Goal: Task Accomplishment & Management: Manage account settings

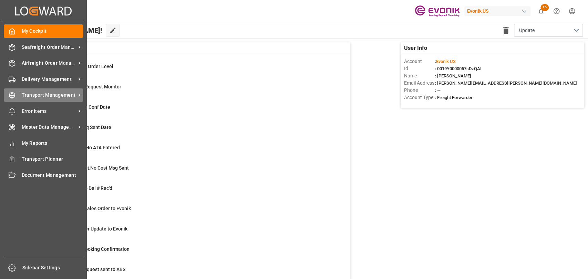
click at [69, 91] on div "Transport Management Transport Management" at bounding box center [43, 94] width 79 height 13
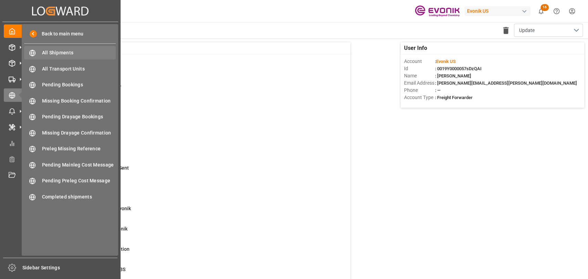
click at [82, 53] on span "All Shipments" at bounding box center [79, 52] width 74 height 7
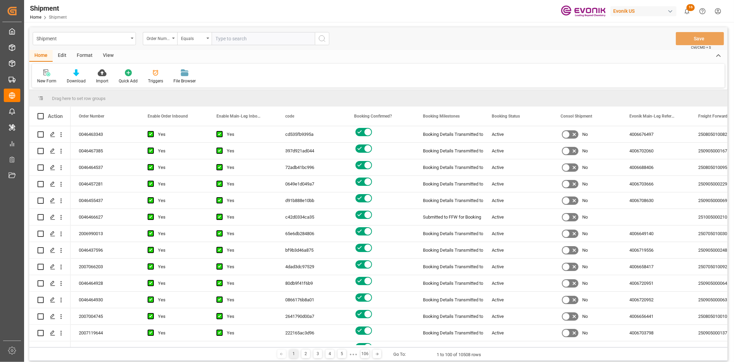
click at [587, 8] on html "Created by potrace 1.15, written by Peter Selinger 2001-2017 Created by potrace…" at bounding box center [367, 181] width 734 height 362
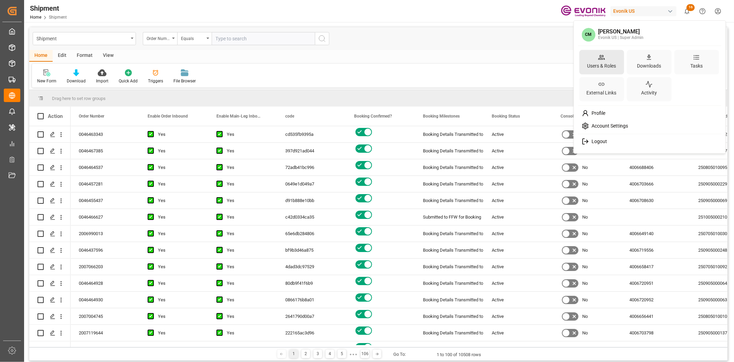
click at [587, 67] on div "Users & Roles" at bounding box center [602, 66] width 32 height 10
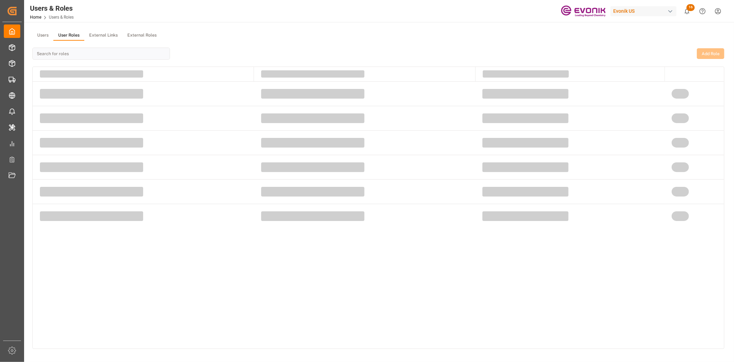
click at [60, 36] on button "User Roles" at bounding box center [68, 35] width 31 height 10
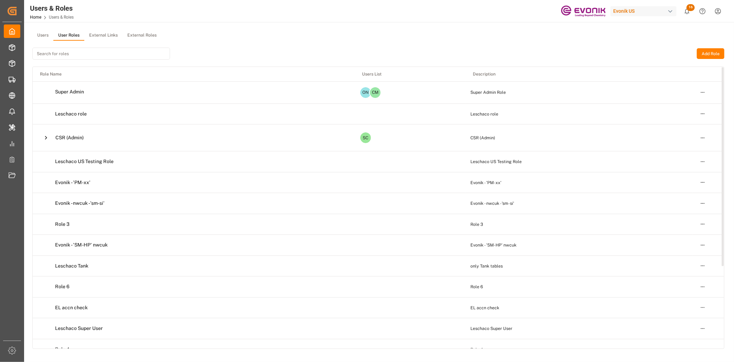
click at [47, 136] on icon at bounding box center [45, 137] width 7 height 7
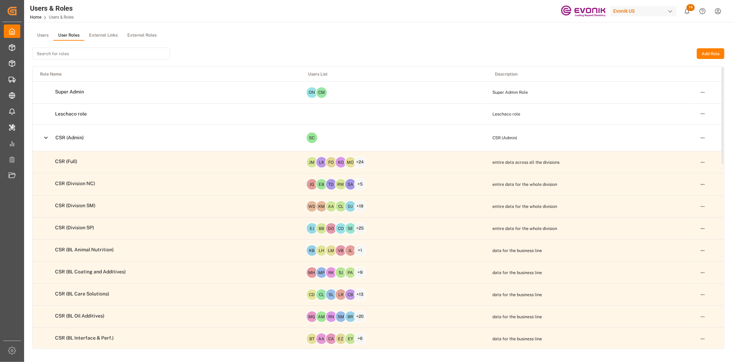
click at [587, 161] on html "Created by potrace 1.15, written by [PERSON_NAME] [DATE]-[DATE] Created by potr…" at bounding box center [367, 181] width 734 height 362
click at [587, 173] on div "Edit" at bounding box center [688, 174] width 35 height 10
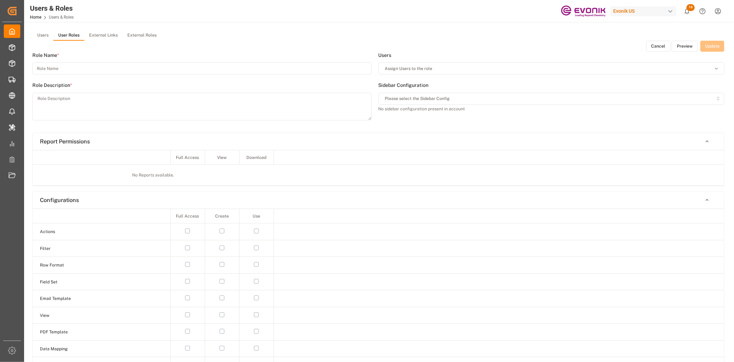
type input "CSR (Full)"
type textarea "entire data across all the divisions"
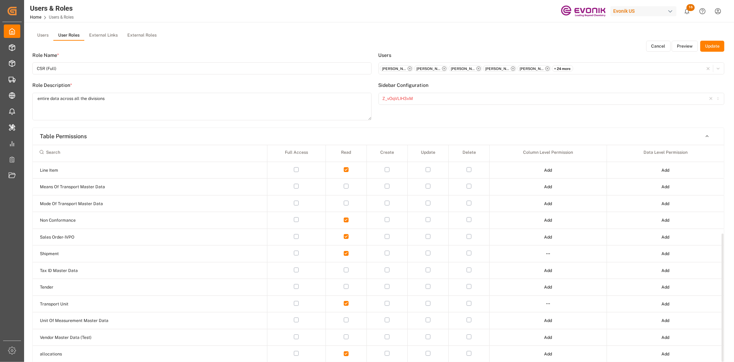
scroll to position [153, 0]
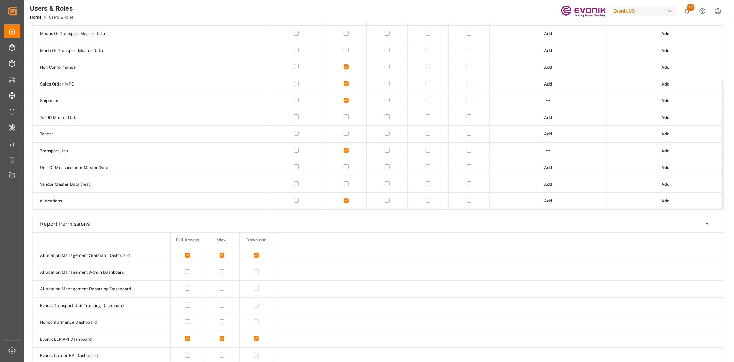
click at [546, 102] on html "Created by potrace 1.15, written by [PERSON_NAME] [DATE]-[DATE] Created by potr…" at bounding box center [367, 181] width 734 height 362
click at [532, 108] on div "Edit" at bounding box center [533, 112] width 35 height 10
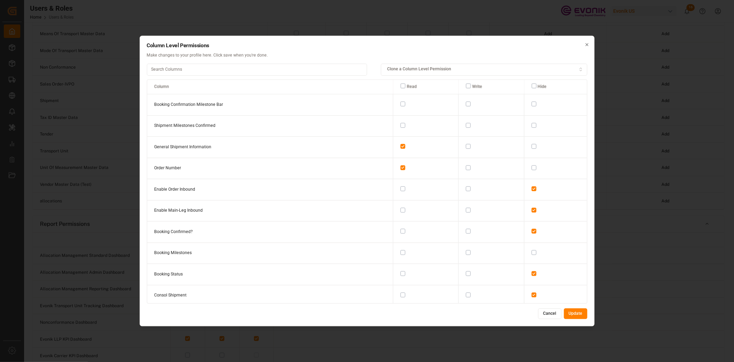
click at [541, 279] on button "Cancel" at bounding box center [550, 313] width 23 height 11
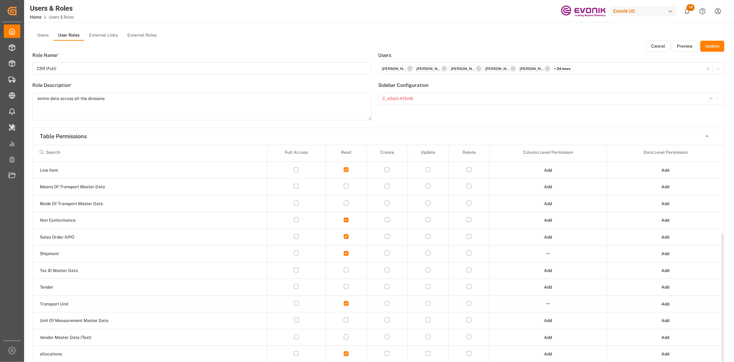
scroll to position [0, 0]
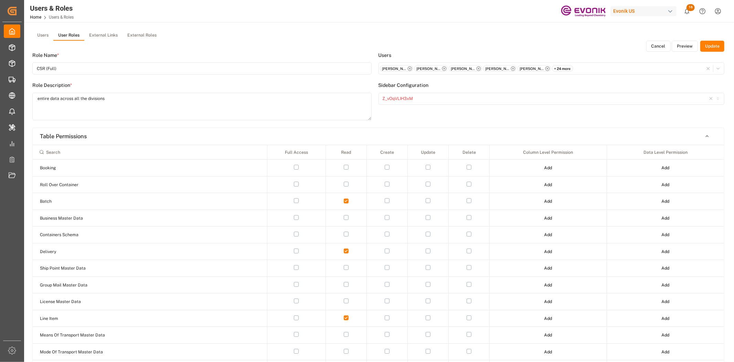
click at [587, 47] on button "Preview" at bounding box center [685, 46] width 26 height 11
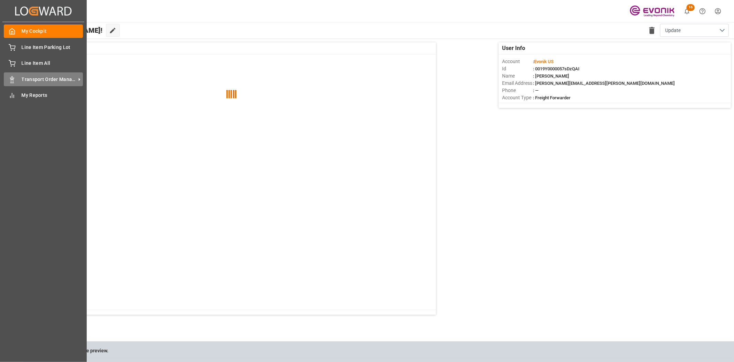
click at [19, 74] on div "Transport Order Management Transport Order Management" at bounding box center [43, 78] width 79 height 13
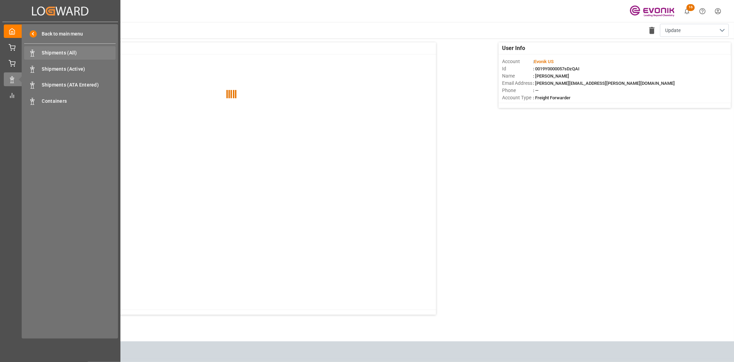
click at [57, 50] on span "Shipments (All)" at bounding box center [79, 52] width 74 height 7
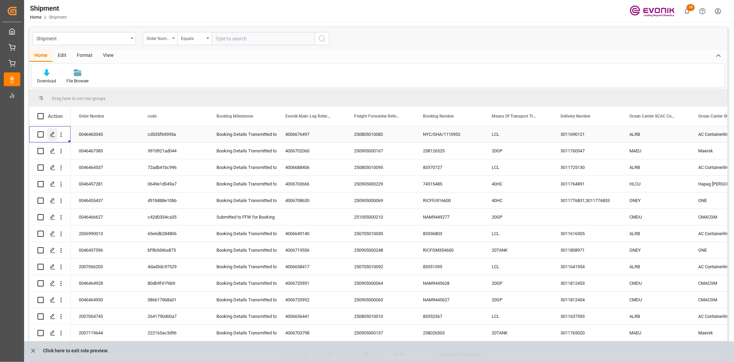
click at [50, 133] on icon "Press SPACE to select this row." at bounding box center [53, 135] width 6 height 6
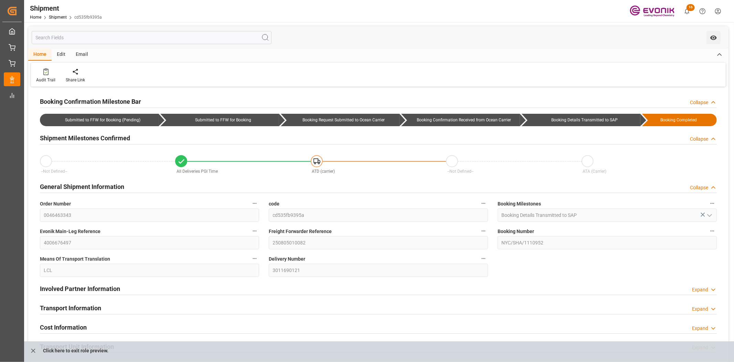
type input "08-14-2025"
type input "08-15-2025"
type input "08-01-2025 20:13"
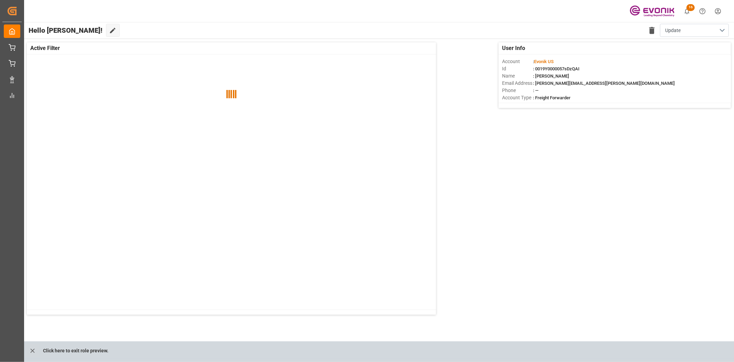
click at [587, 15] on html "Created by potrace 1.15, written by Peter Selinger 2001-2017 Created by potrace…" at bounding box center [367, 181] width 734 height 362
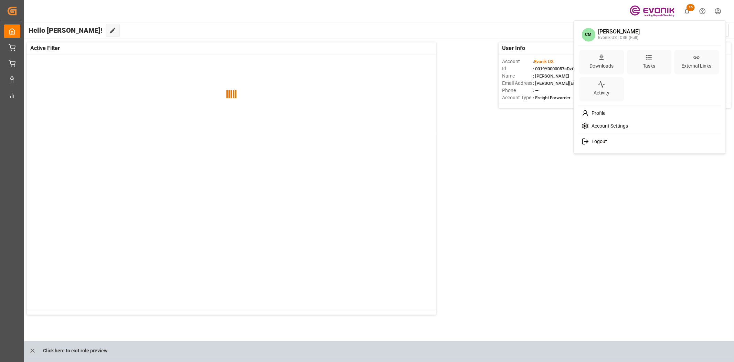
click at [30, 279] on html "Created by potrace 1.15, written by Peter Selinger 2001-2017 Created by potrace…" at bounding box center [367, 181] width 734 height 362
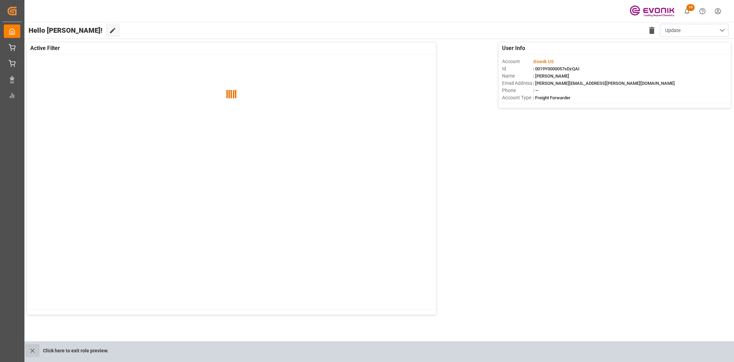
click at [32, 279] on icon "close role preview" at bounding box center [32, 350] width 4 height 4
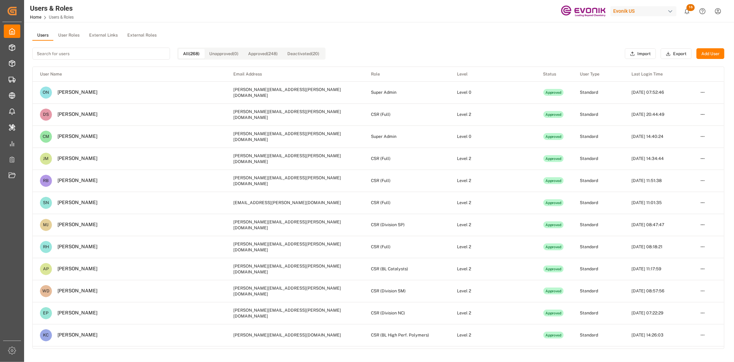
click at [67, 37] on button "User Roles" at bounding box center [68, 35] width 31 height 10
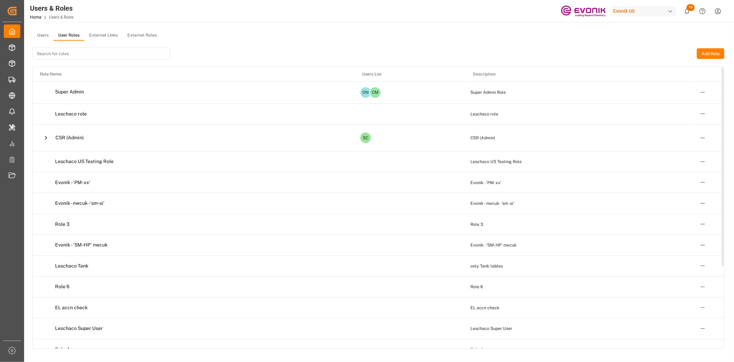
click at [43, 139] on icon at bounding box center [45, 137] width 7 height 7
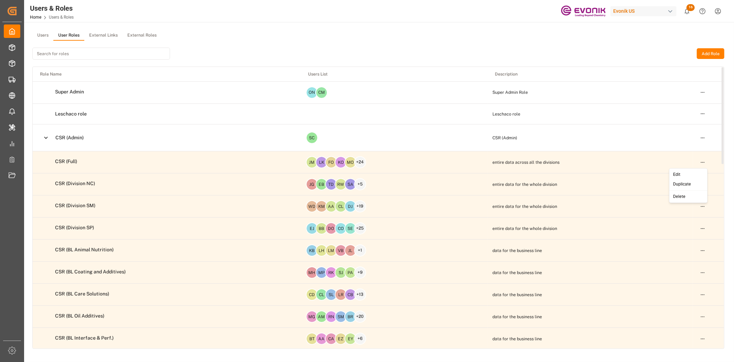
click at [587, 164] on html "Created by potrace 1.15, written by [PERSON_NAME] [DATE]-[DATE] Created by potr…" at bounding box center [367, 181] width 734 height 362
click at [587, 170] on div "Edit" at bounding box center [688, 174] width 35 height 10
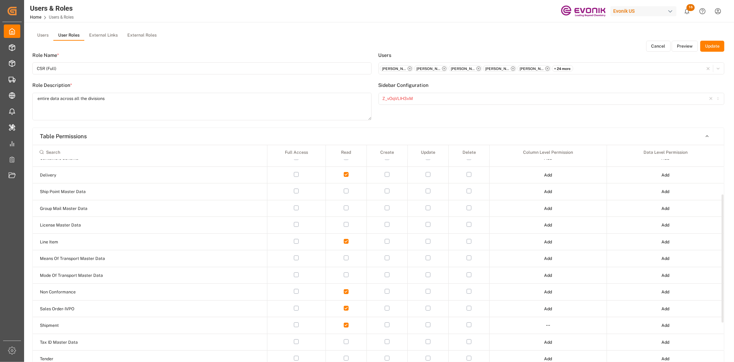
scroll to position [149, 0]
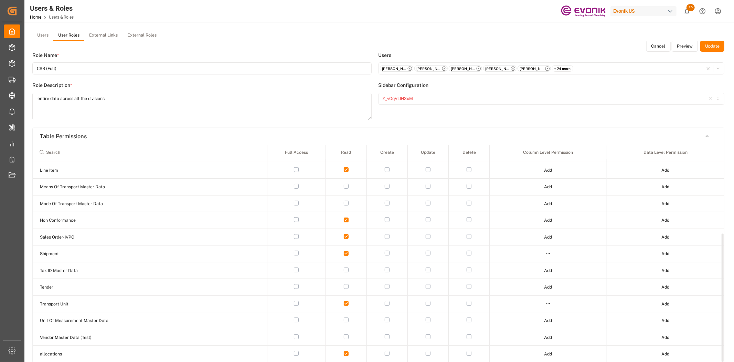
click at [549, 254] on html "Created by potrace 1.15, written by [PERSON_NAME] [DATE]-[DATE] Created by potr…" at bounding box center [367, 181] width 734 height 362
click at [536, 262] on div "Edit" at bounding box center [533, 266] width 35 height 10
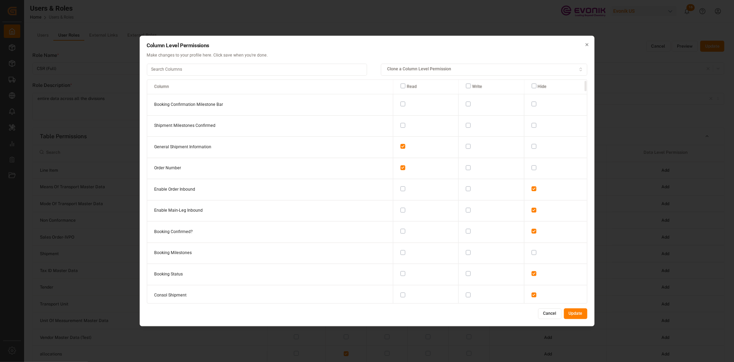
scroll to position [76, 0]
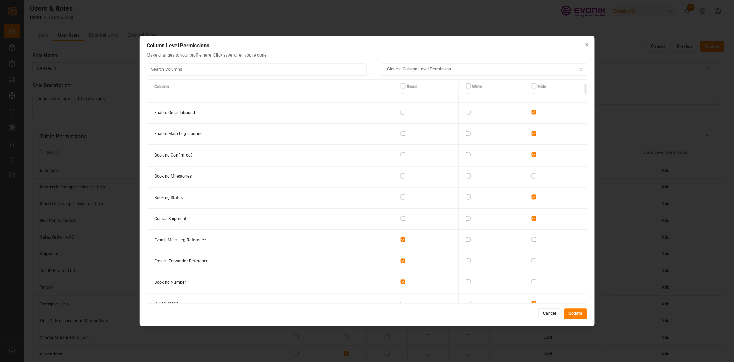
click at [401, 154] on button "button" at bounding box center [403, 154] width 5 height 5
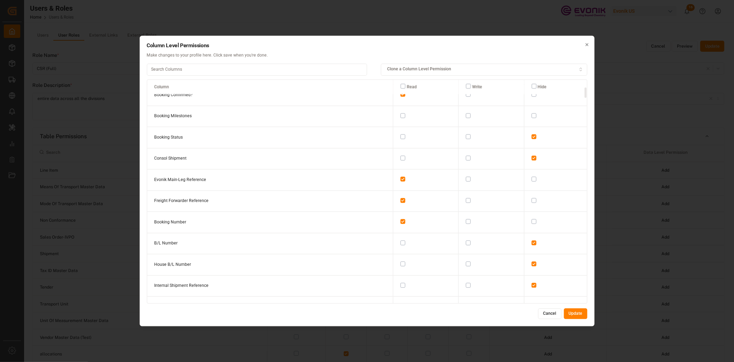
scroll to position [153, 0]
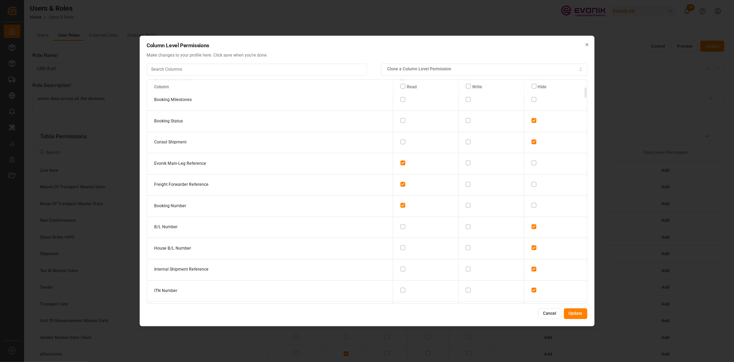
click at [401, 139] on button "button" at bounding box center [403, 141] width 5 height 5
click at [532, 143] on button "button" at bounding box center [534, 141] width 5 height 5
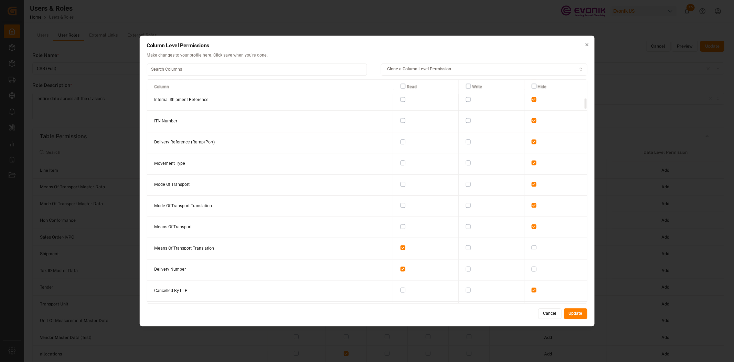
scroll to position [306, 0]
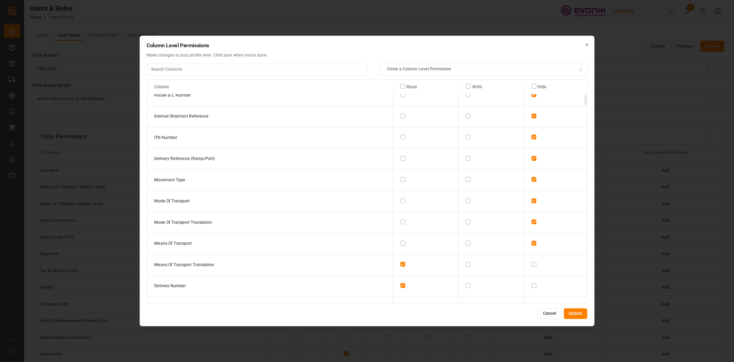
click at [557, 279] on button "Cancel" at bounding box center [550, 313] width 23 height 11
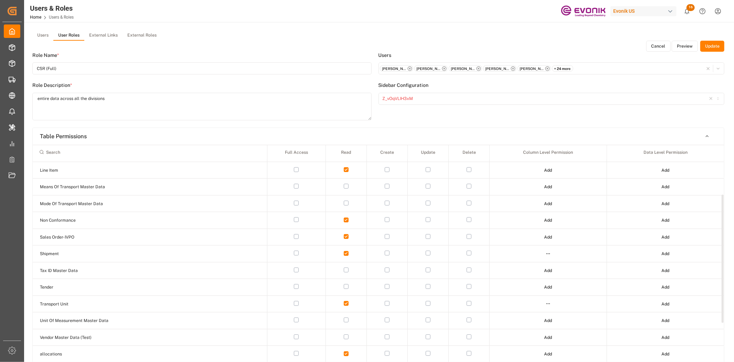
scroll to position [0, 0]
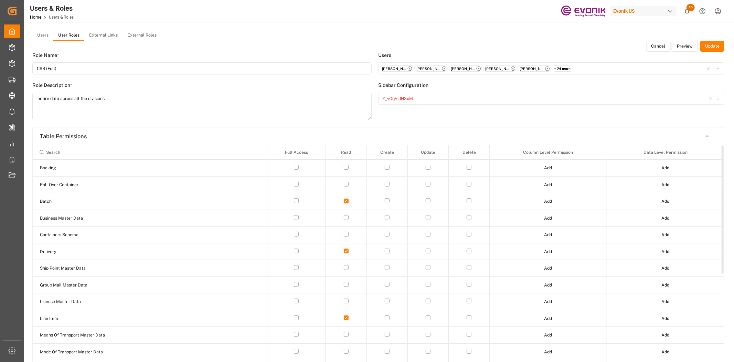
click at [587, 42] on button "Preview" at bounding box center [685, 46] width 26 height 11
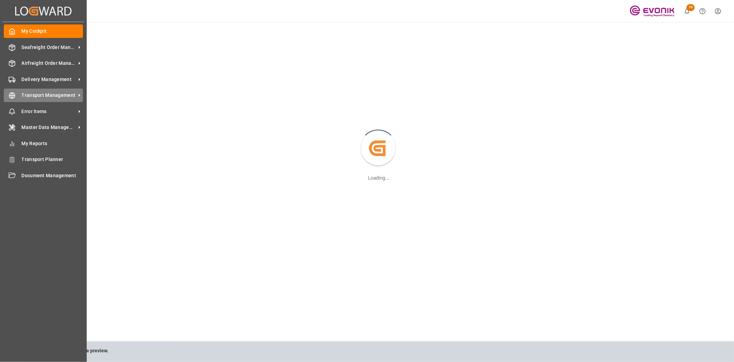
click at [23, 96] on span "Transport Management" at bounding box center [49, 95] width 54 height 7
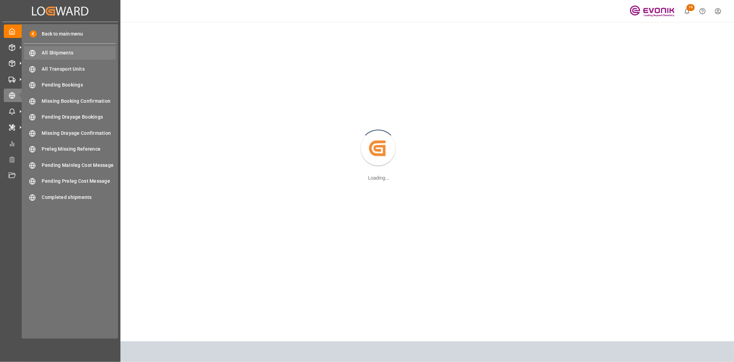
click at [49, 53] on span "All Shipments" at bounding box center [79, 52] width 74 height 7
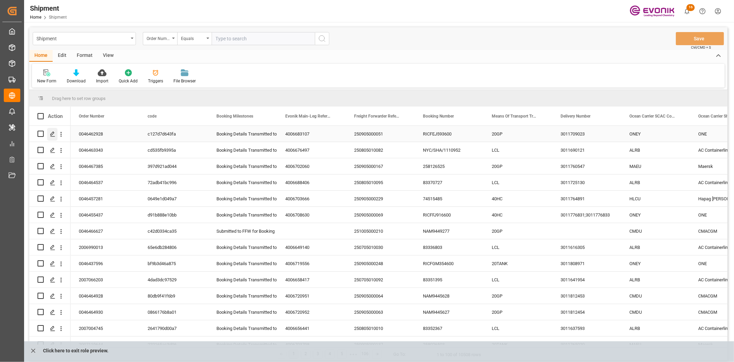
click at [49, 134] on div "Press SPACE to select this row." at bounding box center [52, 134] width 10 height 13
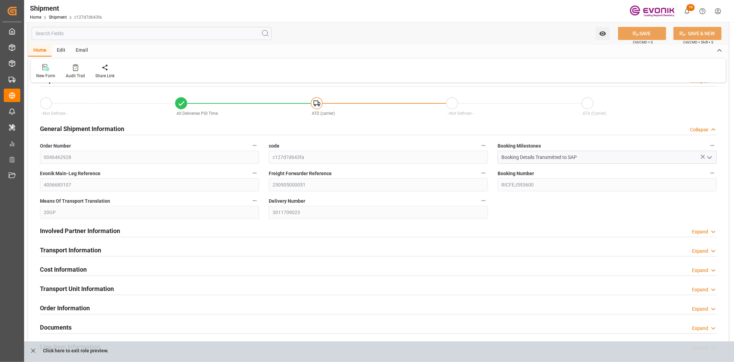
scroll to position [76, 0]
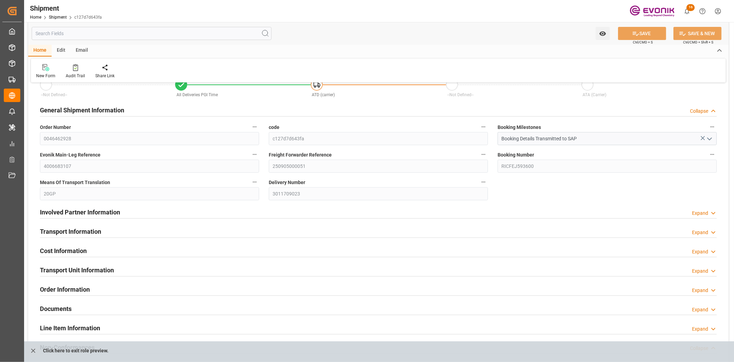
click at [103, 206] on div "Involved Partner Information" at bounding box center [80, 211] width 80 height 13
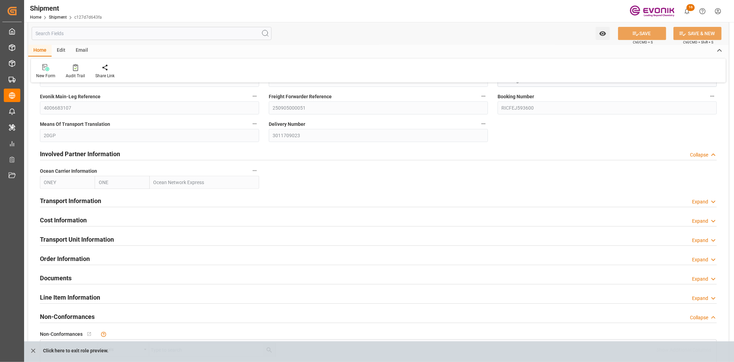
scroll to position [153, 0]
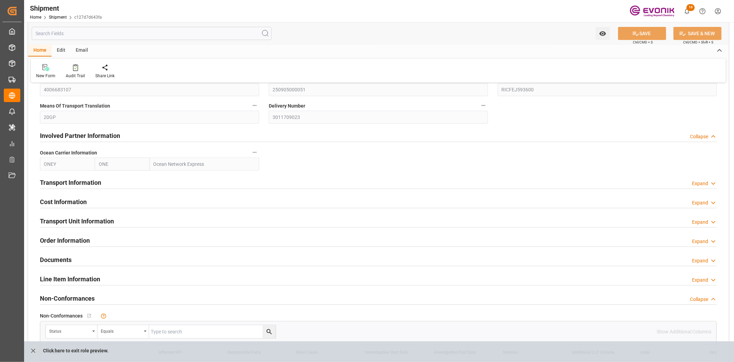
click at [63, 179] on h2 "Transport Information" at bounding box center [70, 182] width 61 height 9
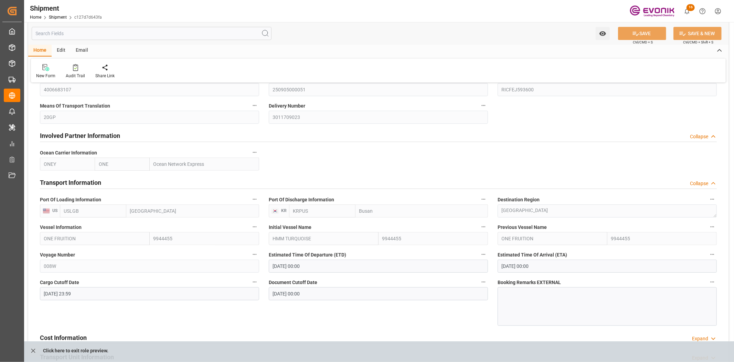
scroll to position [229, 0]
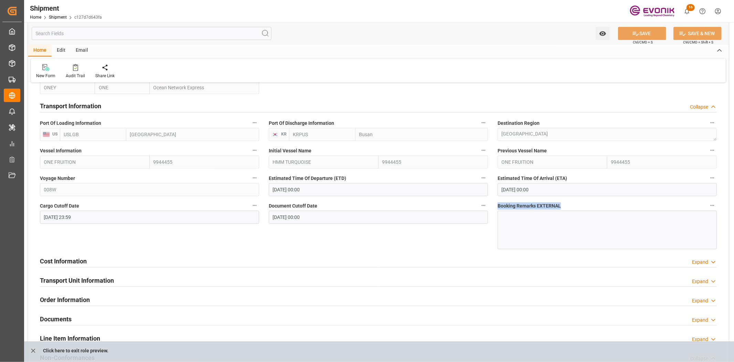
drag, startPoint x: 562, startPoint y: 205, endPoint x: 496, endPoint y: 209, distance: 65.9
click at [496, 209] on div "Booking Remarks EXTERNAL" at bounding box center [607, 224] width 229 height 53
click at [84, 264] on h2 "Cost Information" at bounding box center [63, 260] width 47 height 9
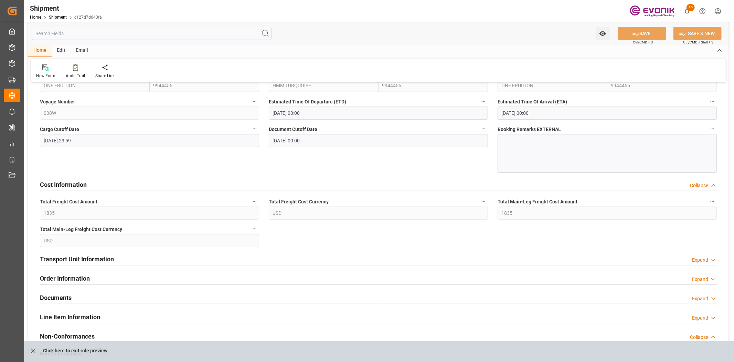
click at [101, 263] on div "Transport Unit Information" at bounding box center [77, 258] width 74 height 13
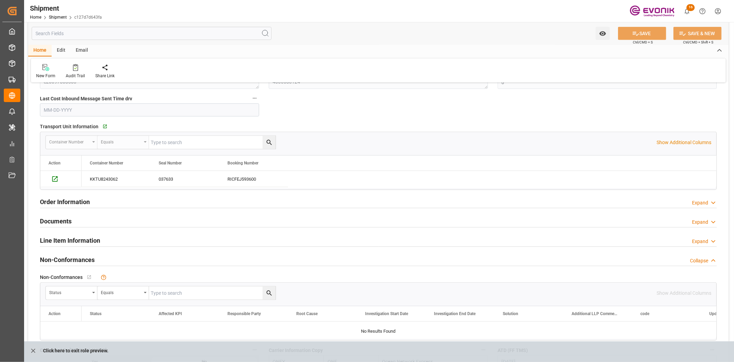
scroll to position [535, 0]
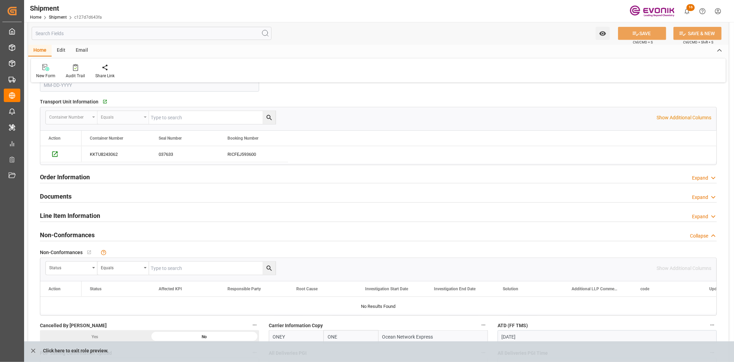
click at [90, 178] on div "Order Information Expand" at bounding box center [378, 176] width 677 height 13
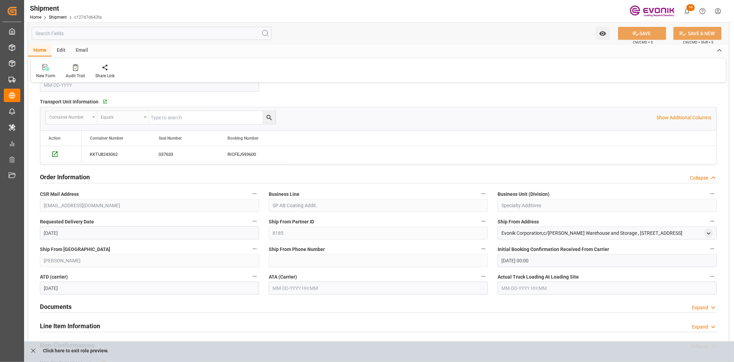
scroll to position [612, 0]
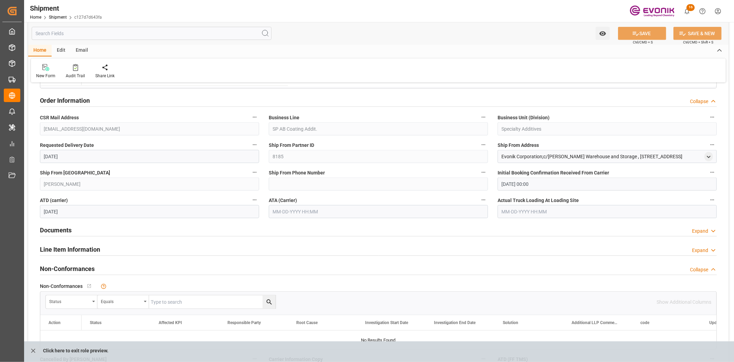
click at [83, 232] on div "Documents Expand" at bounding box center [378, 229] width 677 height 13
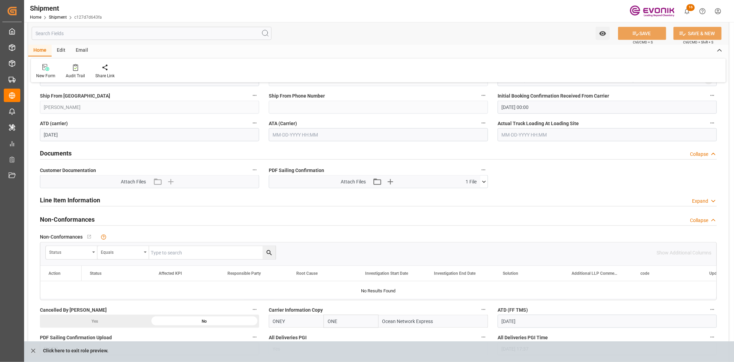
click at [73, 202] on h2 "Line Item Information" at bounding box center [70, 199] width 60 height 9
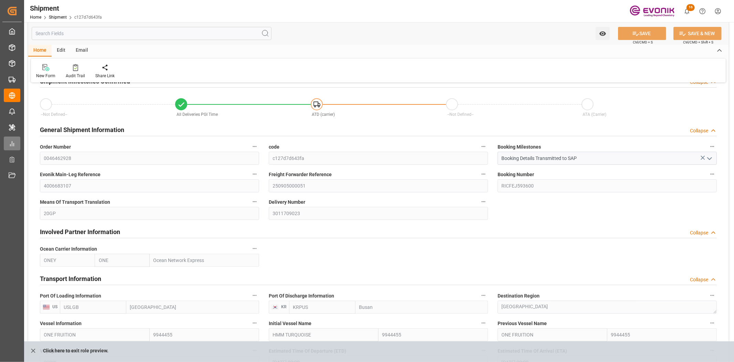
scroll to position [0, 0]
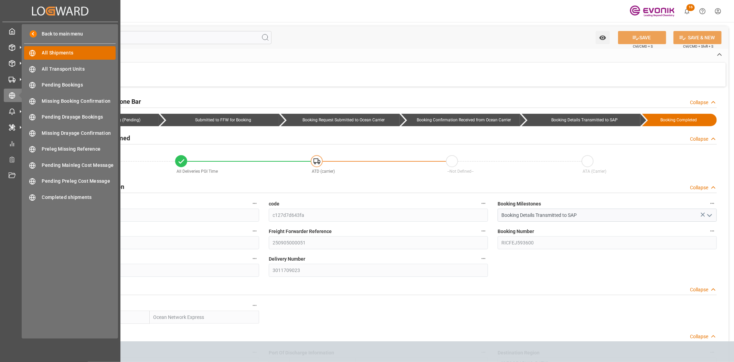
click at [48, 53] on span "All Shipments" at bounding box center [79, 52] width 74 height 7
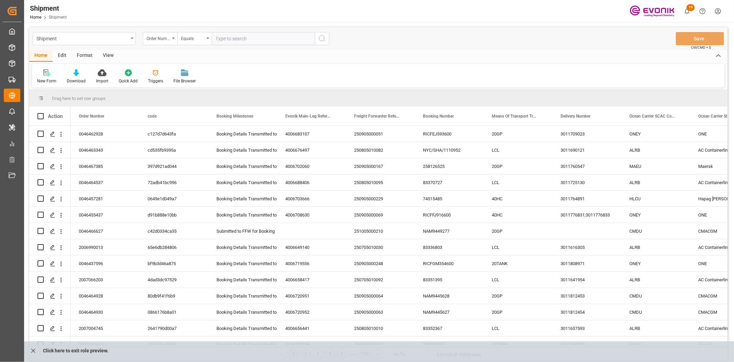
click at [716, 12] on html "Created by potrace 1.15, written by [PERSON_NAME] [DATE]-[DATE] Created by potr…" at bounding box center [367, 181] width 734 height 362
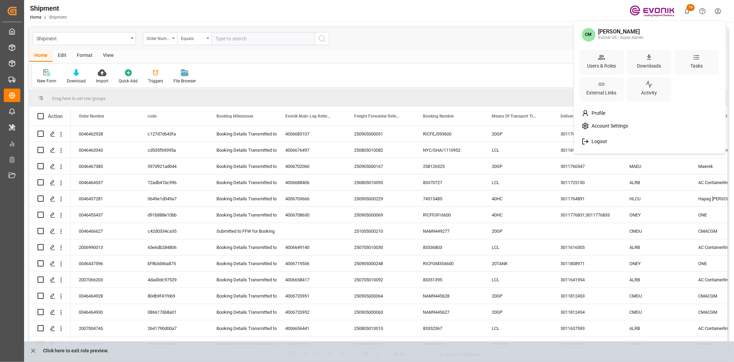
click at [33, 353] on html "Created by potrace 1.15, written by [PERSON_NAME] [DATE]-[DATE] Created by potr…" at bounding box center [367, 181] width 734 height 362
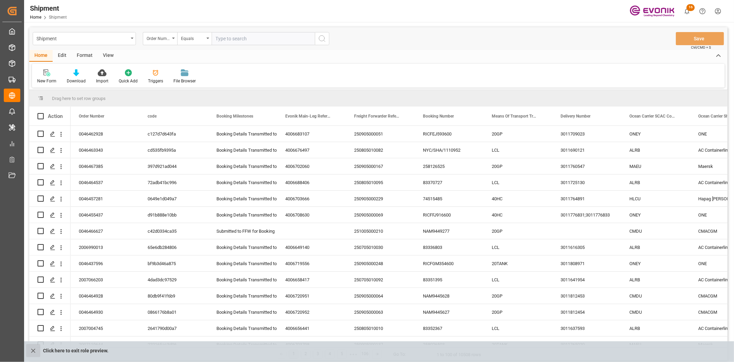
click at [29, 351] on button "close role preview" at bounding box center [33, 350] width 14 height 13
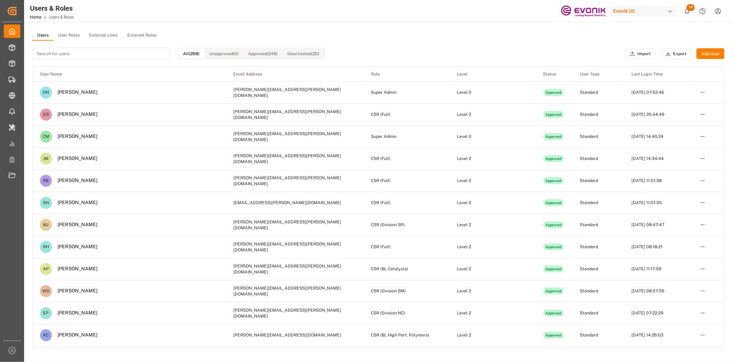
click at [73, 32] on button "User Roles" at bounding box center [68, 35] width 31 height 10
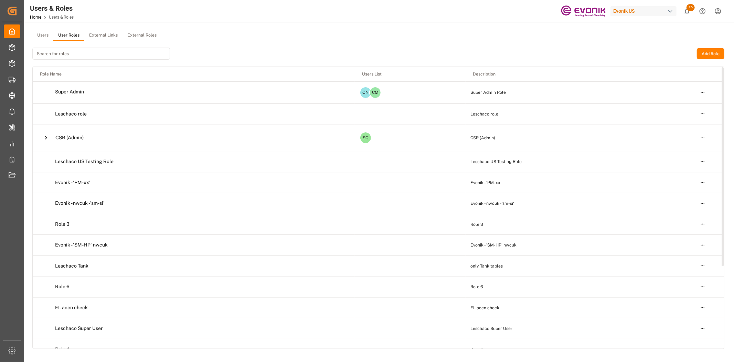
click at [44, 139] on icon at bounding box center [45, 137] width 7 height 7
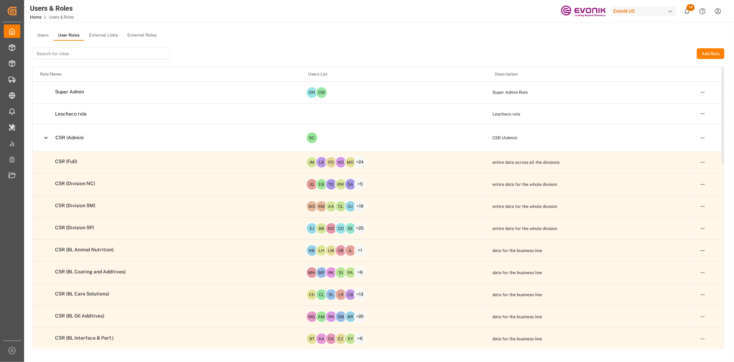
click at [707, 160] on html "Created by potrace 1.15, written by [PERSON_NAME] [DATE]-[DATE] Created by potr…" at bounding box center [367, 181] width 734 height 362
click at [691, 173] on div "Edit" at bounding box center [688, 174] width 35 height 10
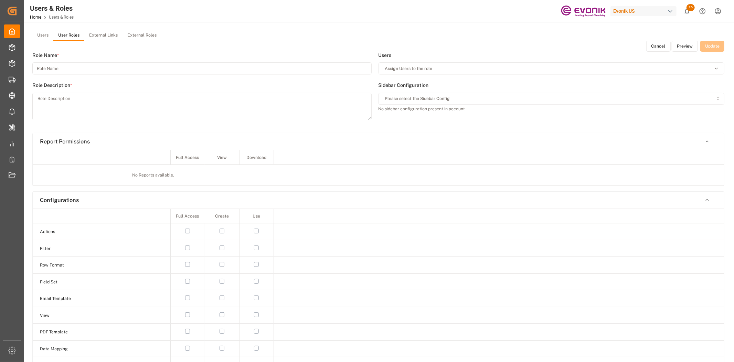
type input "CSR (Full)"
type textarea "entire data across all the divisions"
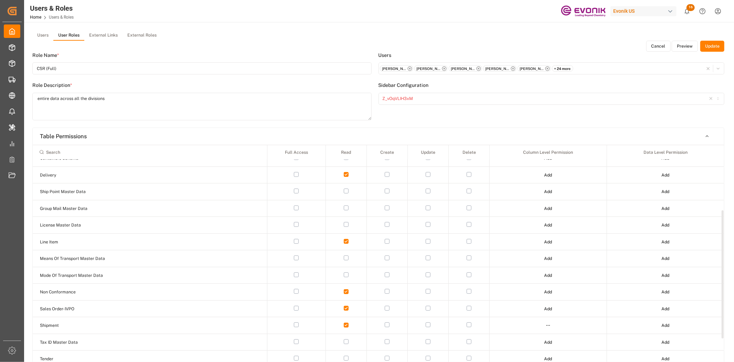
scroll to position [149, 0]
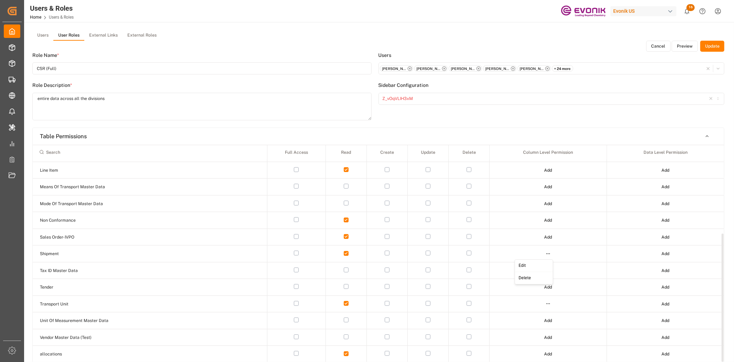
click at [549, 253] on html "Created by potrace 1.15, written by [PERSON_NAME] [DATE]-[DATE] Created by potr…" at bounding box center [367, 181] width 734 height 362
click at [537, 266] on div "Edit" at bounding box center [533, 266] width 35 height 10
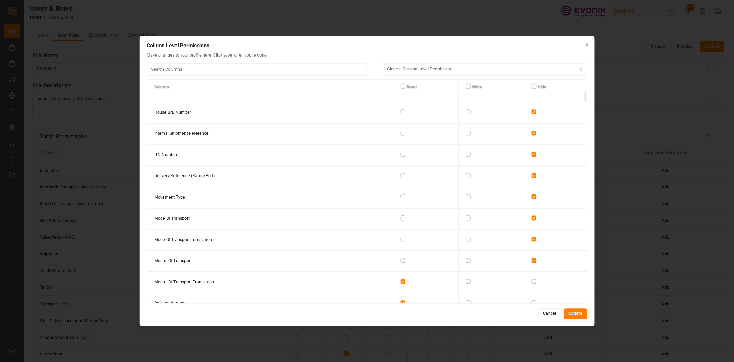
scroll to position [306, 0]
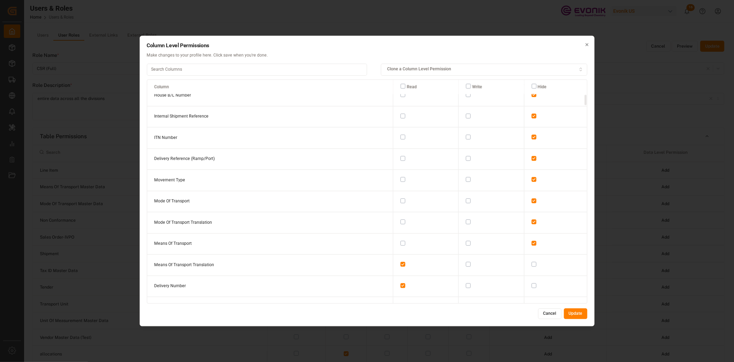
click at [401, 219] on button "button" at bounding box center [403, 221] width 5 height 5
click at [401, 221] on button "button" at bounding box center [403, 221] width 5 height 5
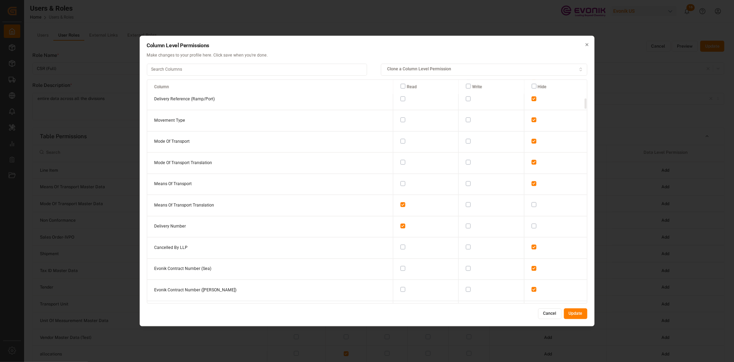
scroll to position [383, 0]
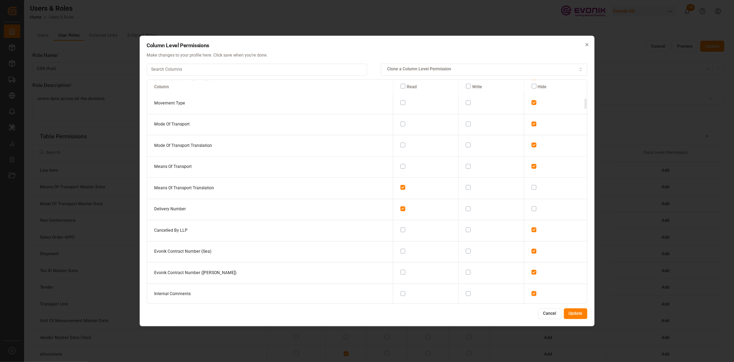
click at [401, 165] on button "button" at bounding box center [403, 166] width 5 height 5
click at [401, 121] on button "button" at bounding box center [403, 123] width 5 height 5
click at [401, 102] on button "button" at bounding box center [403, 102] width 5 height 5
click at [401, 143] on button "button" at bounding box center [403, 145] width 5 height 5
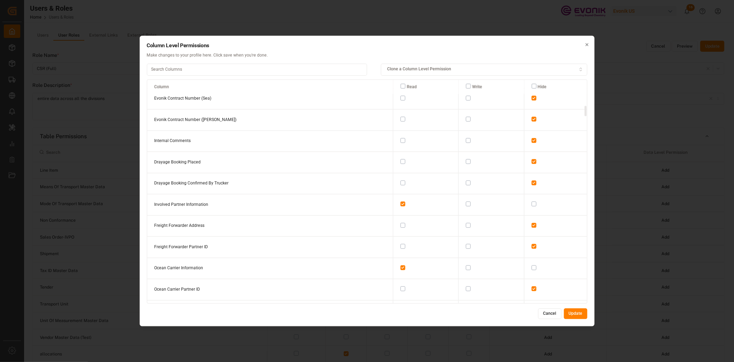
scroll to position [612, 0]
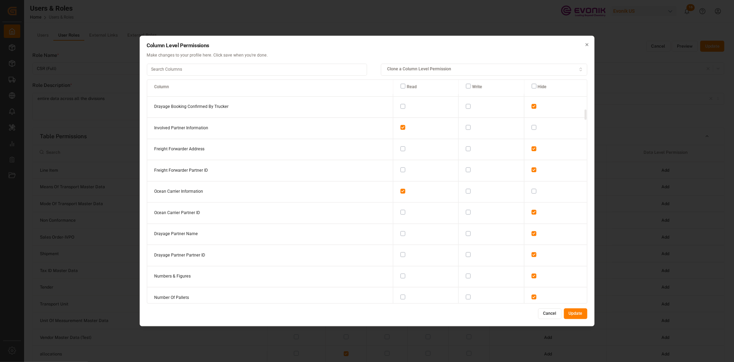
click at [401, 167] on button "button" at bounding box center [403, 169] width 5 height 5
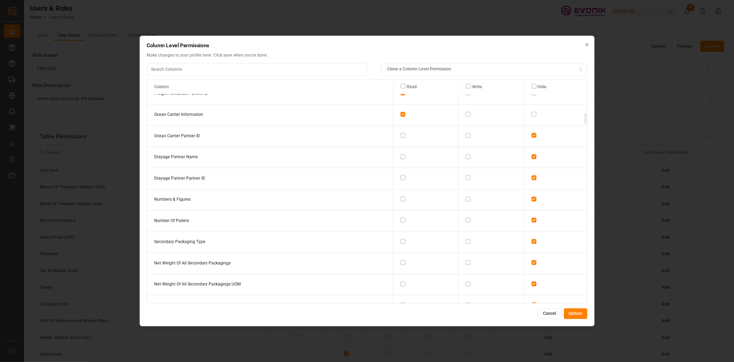
click at [401, 155] on button "button" at bounding box center [403, 156] width 5 height 5
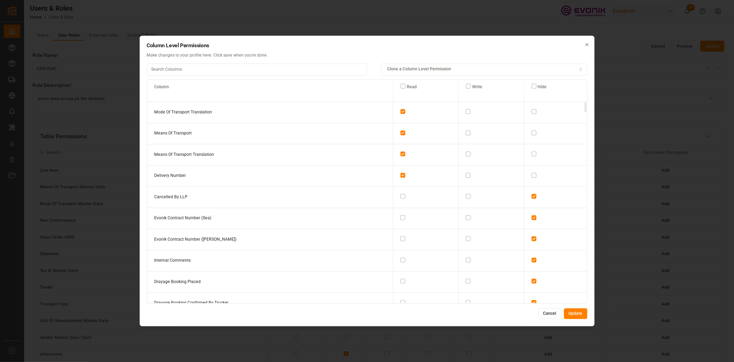
scroll to position [383, 0]
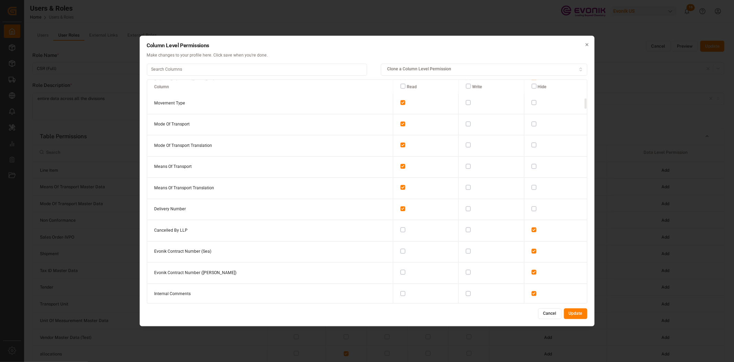
click at [401, 144] on button "button" at bounding box center [403, 145] width 5 height 5
click at [401, 187] on button "button" at bounding box center [403, 187] width 5 height 5
click at [544, 311] on button "Cancel" at bounding box center [550, 313] width 23 height 11
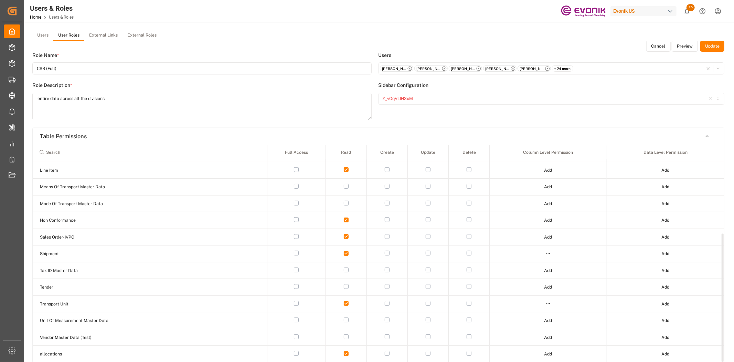
click at [544, 254] on html "Created by potrace 1.15, written by [PERSON_NAME] [DATE]-[DATE] Created by potr…" at bounding box center [367, 181] width 734 height 362
click at [518, 265] on div "Edit" at bounding box center [533, 266] width 35 height 10
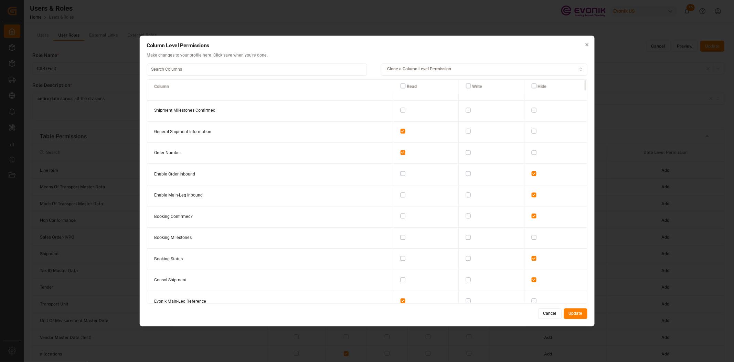
scroll to position [0, 0]
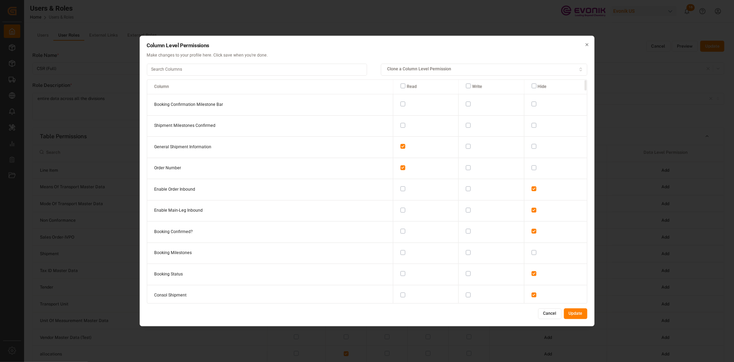
click at [401, 229] on button "button" at bounding box center [403, 231] width 5 height 5
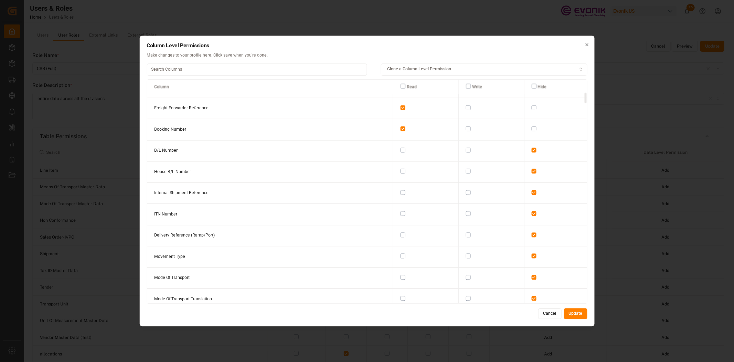
scroll to position [306, 0]
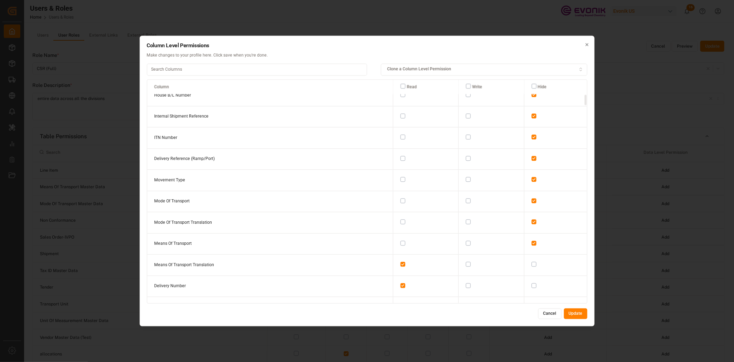
click at [401, 178] on button "button" at bounding box center [403, 179] width 5 height 5
click at [401, 198] on button "button" at bounding box center [403, 200] width 5 height 5
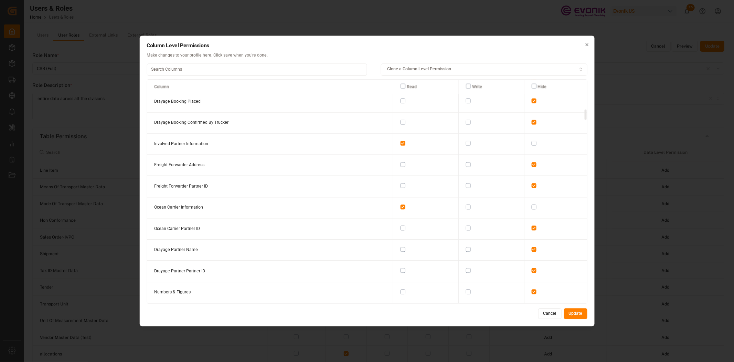
scroll to position [612, 0]
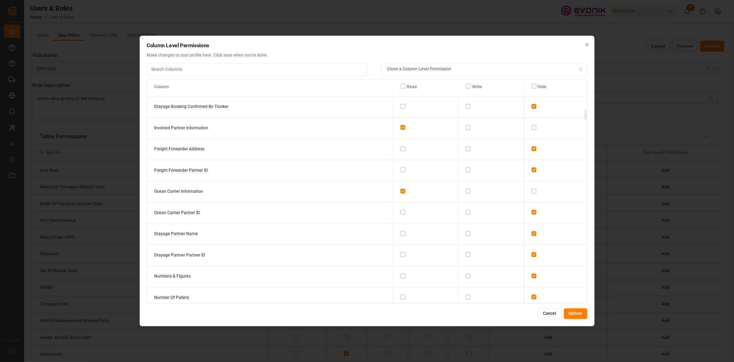
click at [401, 146] on button "button" at bounding box center [403, 148] width 5 height 5
click at [401, 231] on button "button" at bounding box center [403, 233] width 5 height 5
drag, startPoint x: 397, startPoint y: 166, endPoint x: 395, endPoint y: 169, distance: 3.7
click at [401, 169] on button "button" at bounding box center [403, 171] width 5 height 5
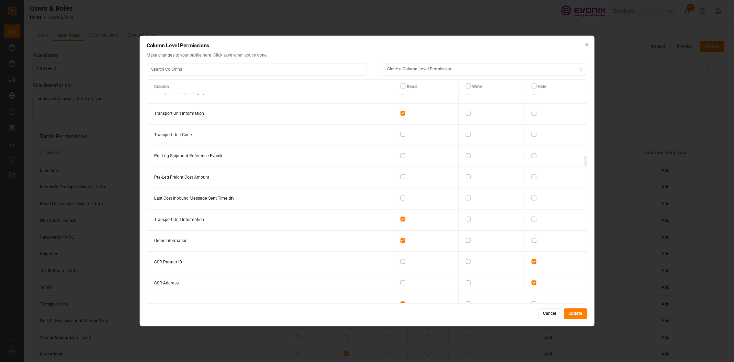
scroll to position [1607, 0]
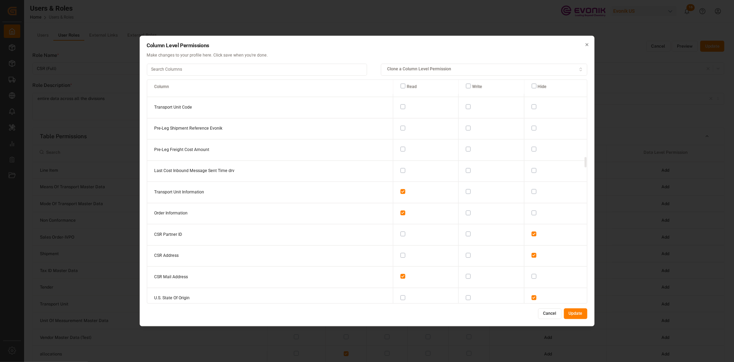
click at [401, 125] on button "button" at bounding box center [403, 127] width 5 height 5
click at [401, 147] on button "button" at bounding box center [403, 149] width 5 height 5
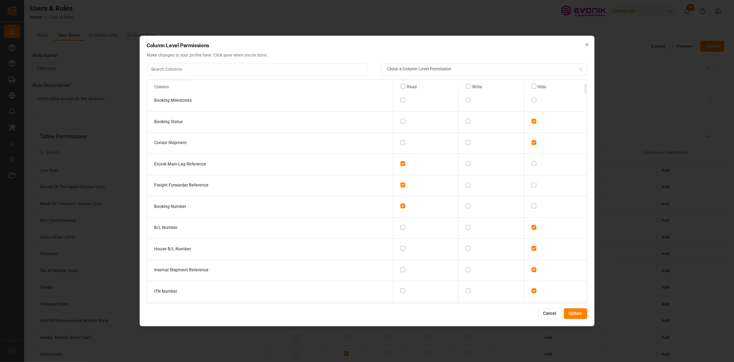
scroll to position [229, 0]
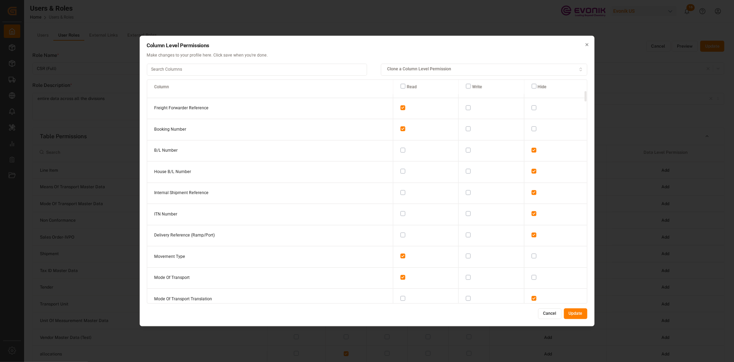
click at [542, 312] on button "Cancel" at bounding box center [550, 313] width 23 height 11
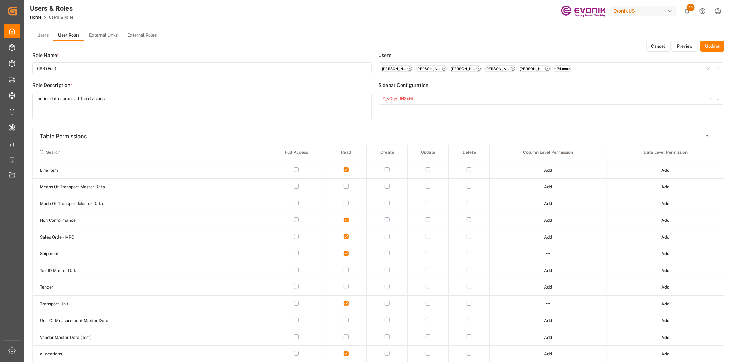
click at [654, 47] on button "Cancel" at bounding box center [659, 46] width 24 height 11
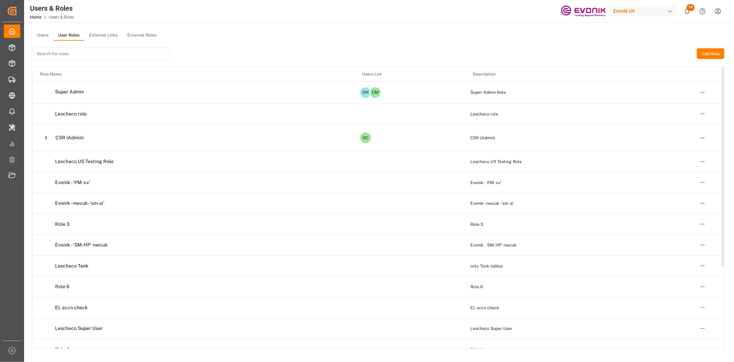
click at [46, 137] on icon at bounding box center [46, 138] width 2 height 4
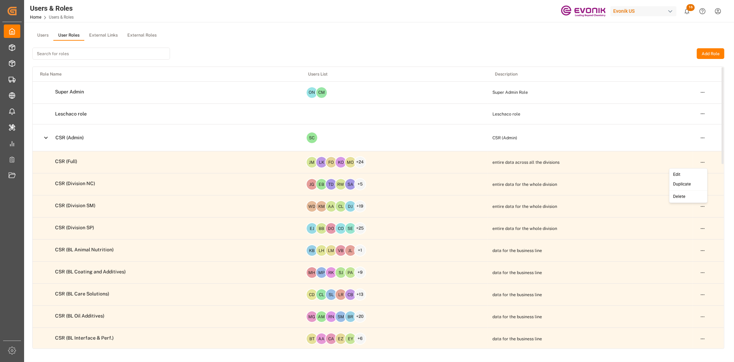
click at [704, 163] on html "Created by potrace 1.15, written by [PERSON_NAME] [DATE]-[DATE] Created by potr…" at bounding box center [367, 181] width 734 height 362
click at [687, 173] on div "Edit" at bounding box center [688, 174] width 35 height 10
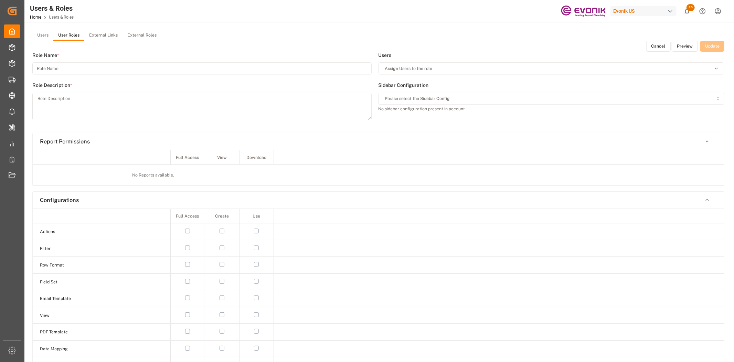
type input "CSR (Full)"
type textarea "entire data across all the divisions"
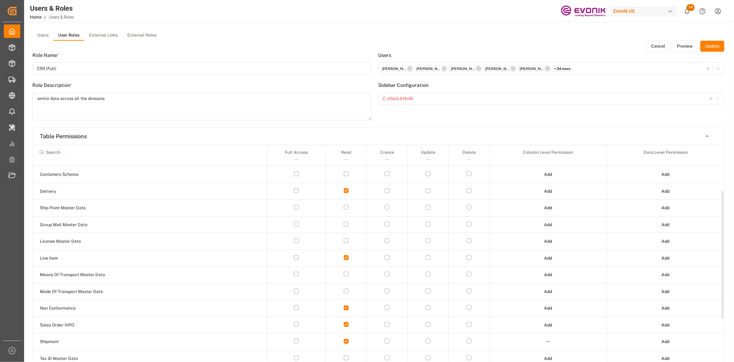
scroll to position [76, 0]
click at [546, 325] on html "Created by potrace 1.15, written by [PERSON_NAME] [DATE]-[DATE] Created by potr…" at bounding box center [367, 181] width 734 height 362
click at [531, 336] on div "Edit" at bounding box center [533, 338] width 35 height 10
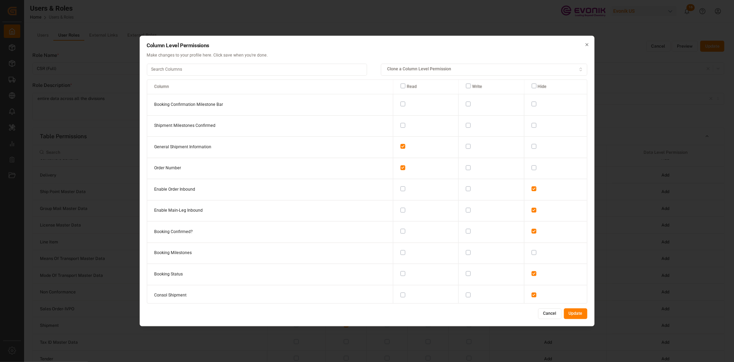
click at [539, 68] on div "Clone a Column Level Permission" at bounding box center [484, 69] width 203 height 6
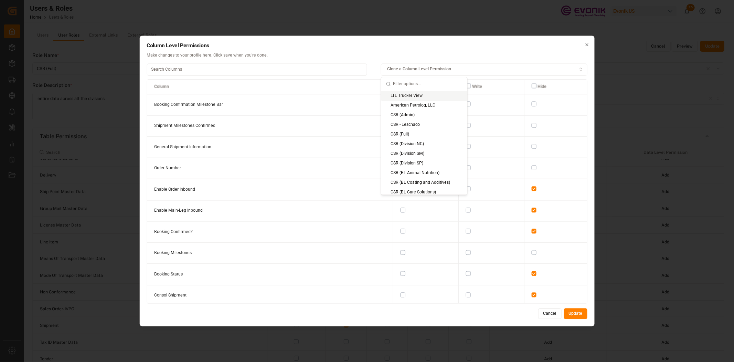
click at [394, 52] on div "Column Level Permissions Make changes to your profile here. Click save when you…" at bounding box center [367, 51] width 441 height 16
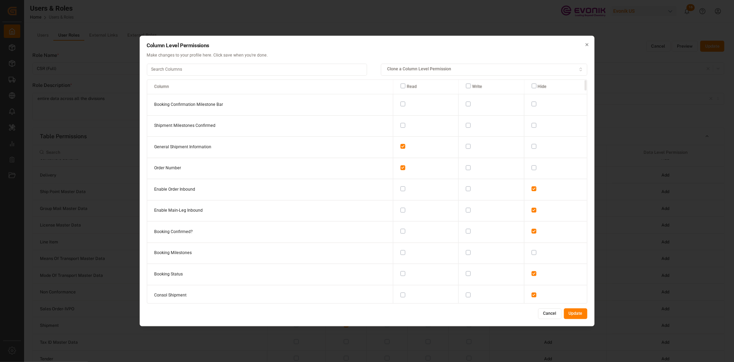
click at [462, 73] on button "Clone a Column Level Permission" at bounding box center [484, 69] width 207 height 12
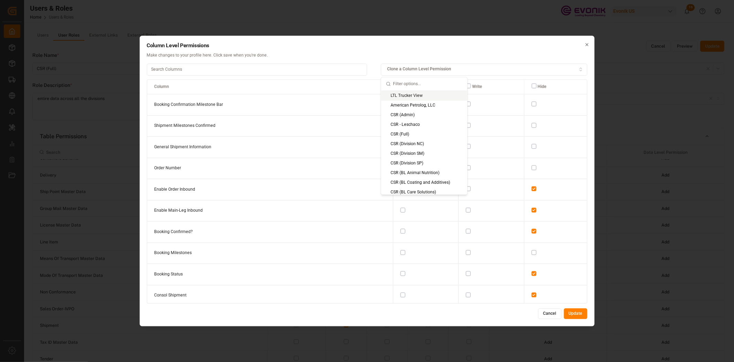
click at [455, 72] on div "Clone a Column Level Permission" at bounding box center [484, 69] width 203 height 6
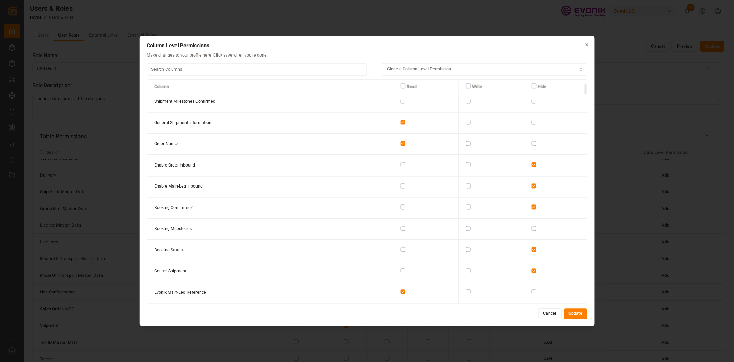
scroll to position [0, 0]
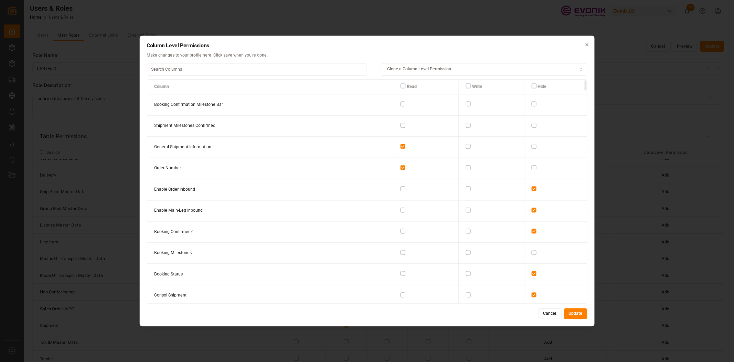
click at [455, 72] on button "Clone a Column Level Permission" at bounding box center [484, 69] width 207 height 12
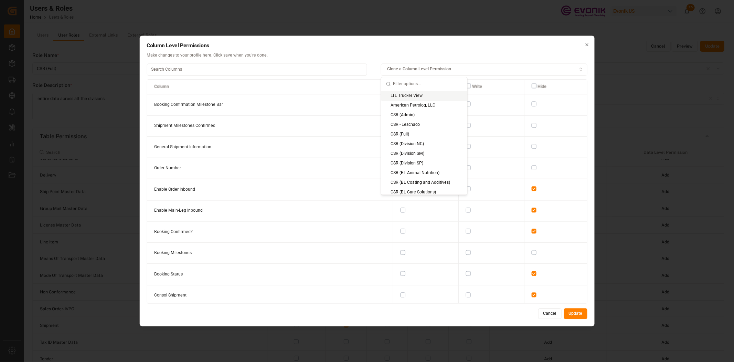
click at [425, 53] on p "Make changes to your profile here. Click save when you're done." at bounding box center [367, 56] width 441 height 6
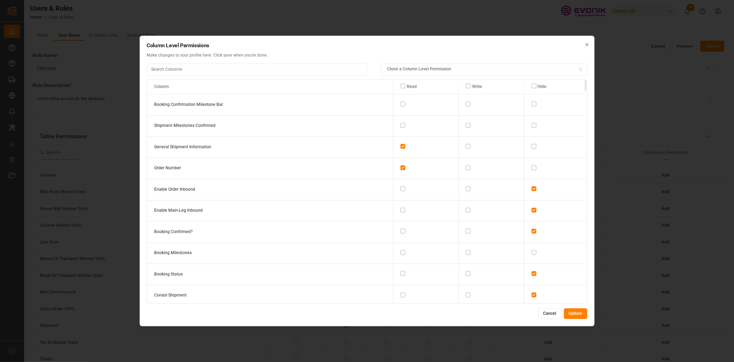
click at [543, 314] on button "Cancel" at bounding box center [550, 313] width 23 height 11
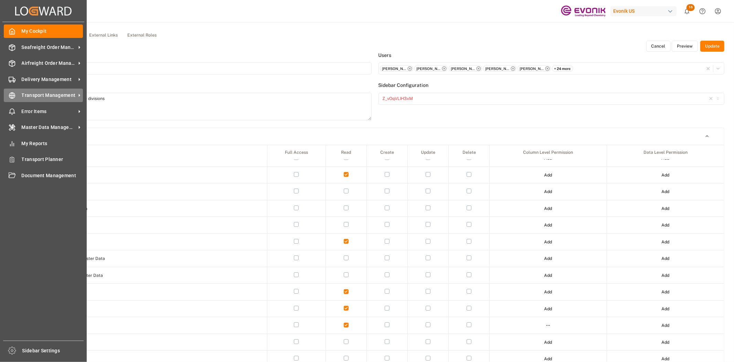
click at [22, 99] on div "Transport Management Transport Management" at bounding box center [43, 94] width 79 height 13
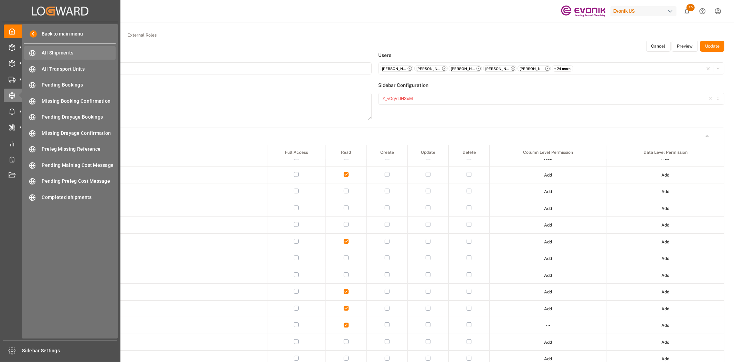
click at [45, 49] on div "All Shipments All Shipments" at bounding box center [70, 52] width 92 height 13
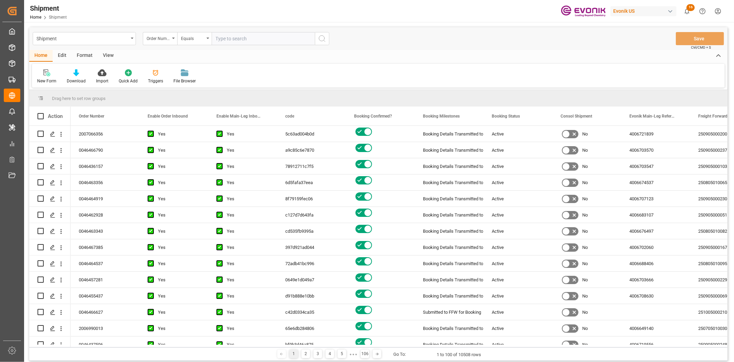
click at [716, 6] on html "Created by potrace 1.15, written by [PERSON_NAME] [DATE]-[DATE] Created by potr…" at bounding box center [367, 181] width 734 height 362
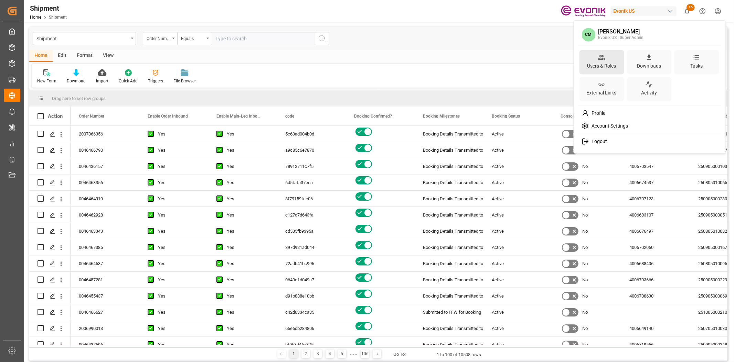
click at [590, 63] on div "Users & Roles" at bounding box center [602, 66] width 32 height 10
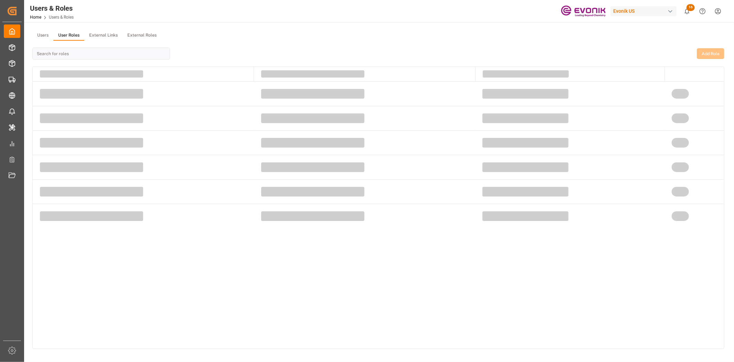
click at [66, 34] on button "User Roles" at bounding box center [68, 35] width 31 height 10
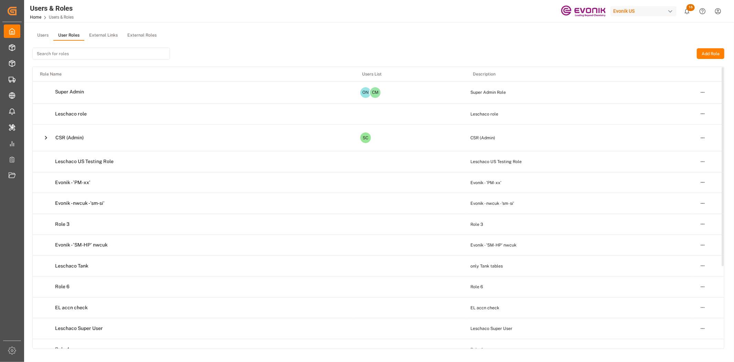
click at [43, 137] on icon at bounding box center [45, 137] width 7 height 7
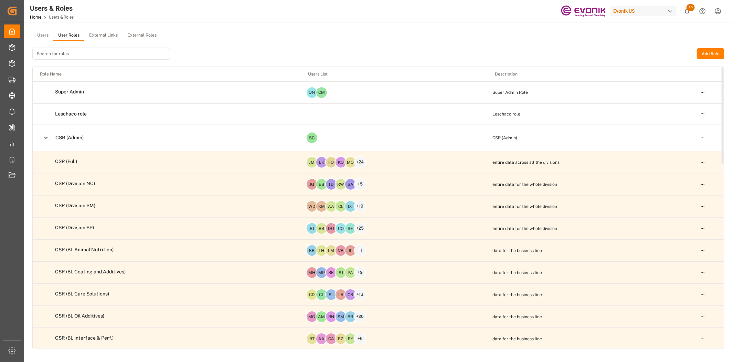
click at [42, 32] on button "Users" at bounding box center [42, 35] width 21 height 10
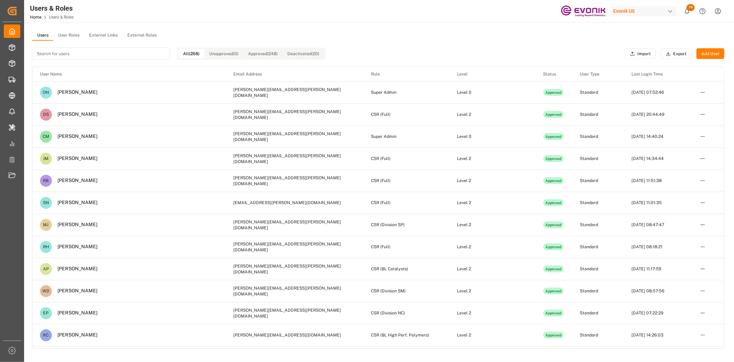
click at [50, 52] on input at bounding box center [101, 54] width 138 height 12
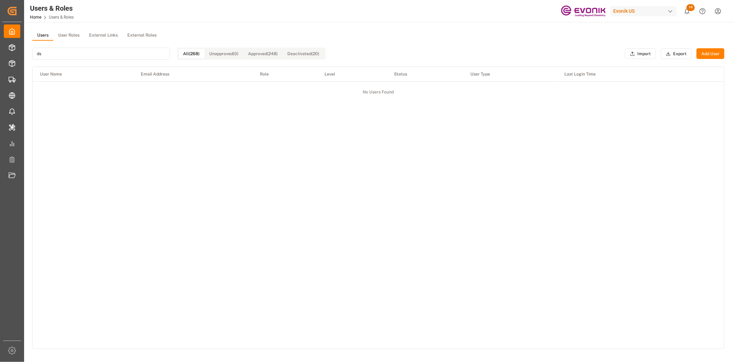
type input "d"
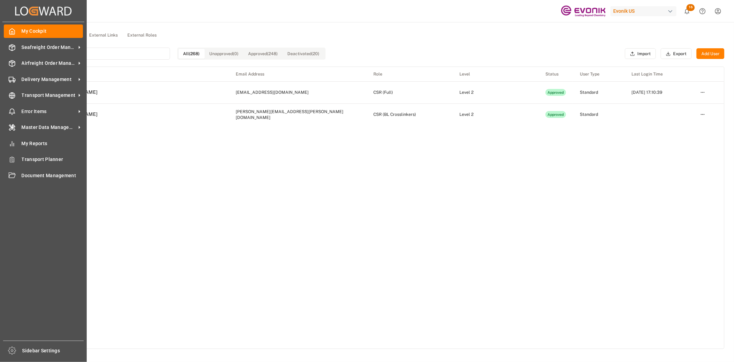
drag, startPoint x: 32, startPoint y: 52, endPoint x: 22, endPoint y: 52, distance: 9.6
click at [22, 52] on div "Created by potrace 1.15, written by [PERSON_NAME] [DATE]-[DATE] Created by potr…" at bounding box center [367, 181] width 734 height 362
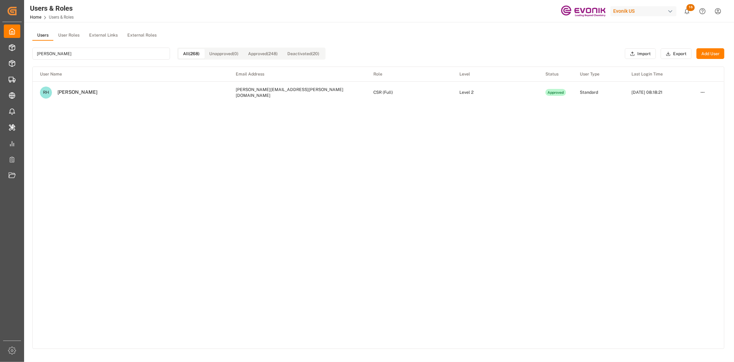
click at [24, 51] on main "Users User Roles External Links External Roles [PERSON_NAME] All (268) Unapprov…" at bounding box center [378, 198] width 709 height 336
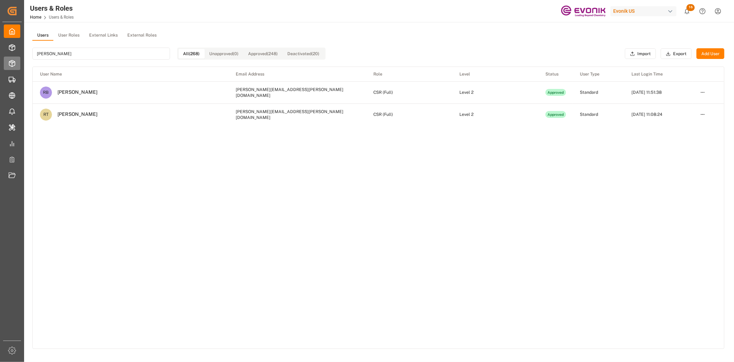
drag, startPoint x: 57, startPoint y: 51, endPoint x: 9, endPoint y: 59, distance: 48.6
click at [9, 59] on div "Created by potrace 1.15, written by [PERSON_NAME] [DATE]-[DATE] Created by potr…" at bounding box center [367, 181] width 734 height 362
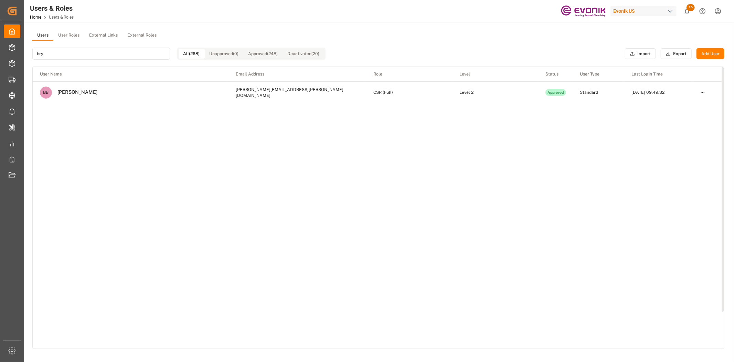
type input "brya"
drag, startPoint x: 58, startPoint y: 51, endPoint x: -105, endPoint y: 48, distance: 162.9
click at [0, 48] on html "Created by potrace 1.15, written by [PERSON_NAME] [DATE]-[DATE] Created by potr…" at bounding box center [367, 181] width 734 height 362
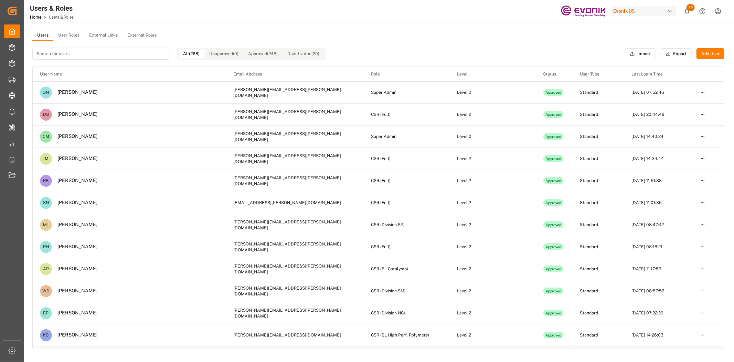
click at [62, 35] on button "User Roles" at bounding box center [68, 35] width 31 height 10
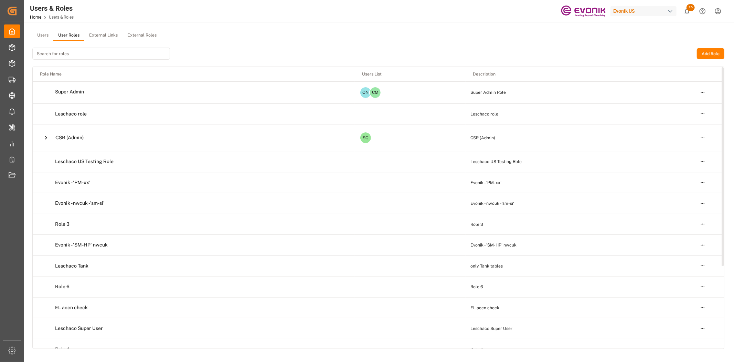
click at [46, 138] on icon at bounding box center [46, 138] width 2 height 4
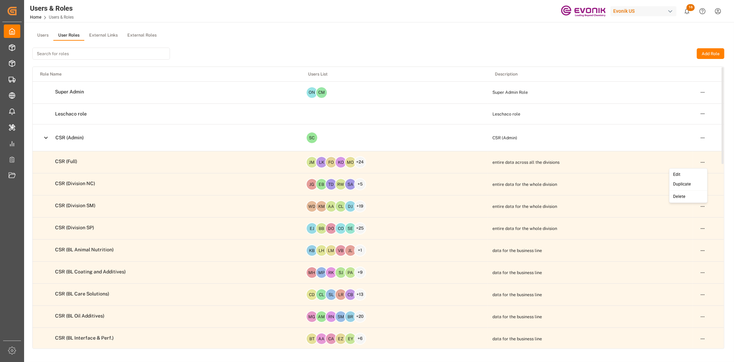
click at [702, 161] on html "Created by potrace 1.15, written by [PERSON_NAME] [DATE]-[DATE] Created by potr…" at bounding box center [367, 181] width 734 height 362
click at [677, 176] on div "Edit" at bounding box center [688, 174] width 35 height 10
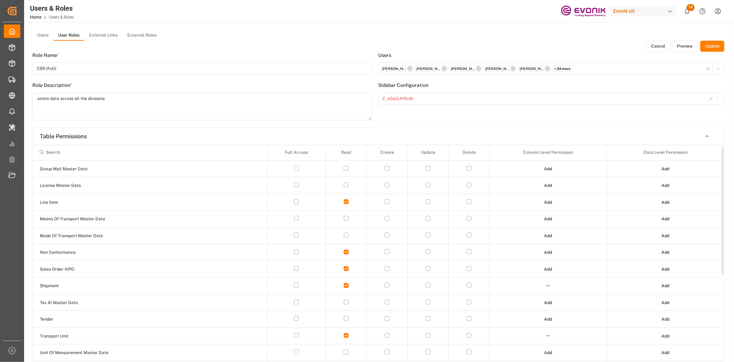
scroll to position [149, 0]
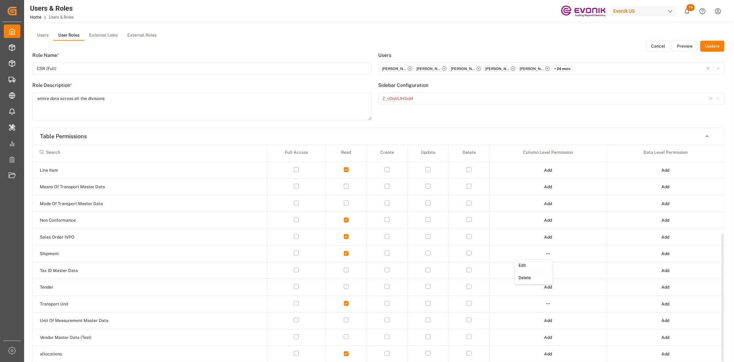
click at [547, 254] on html "Created by potrace 1.15, written by [PERSON_NAME] [DATE]-[DATE] Created by potr…" at bounding box center [367, 181] width 734 height 362
click at [534, 265] on div "Edit" at bounding box center [533, 266] width 35 height 10
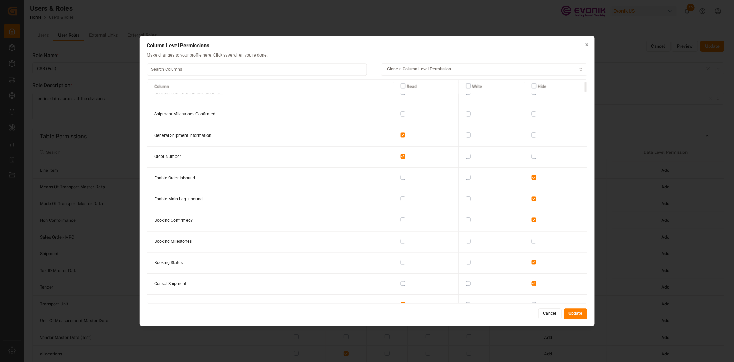
scroll to position [0, 0]
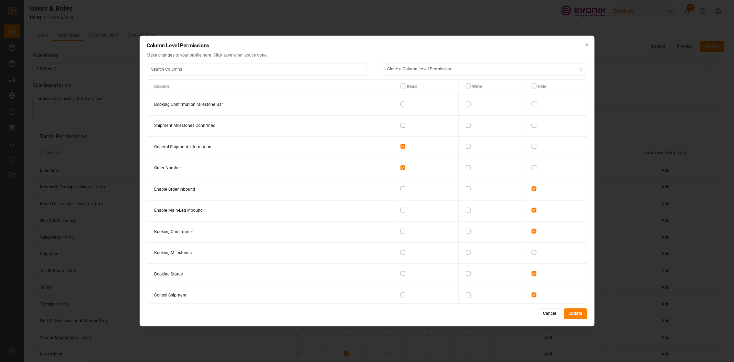
click at [546, 315] on button "Cancel" at bounding box center [550, 313] width 23 height 11
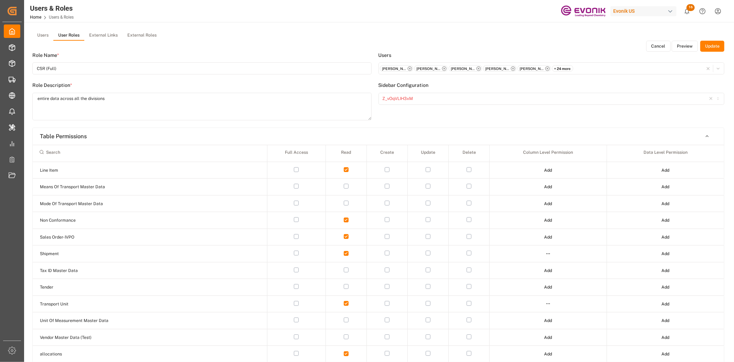
click at [657, 44] on button "Cancel" at bounding box center [659, 46] width 24 height 11
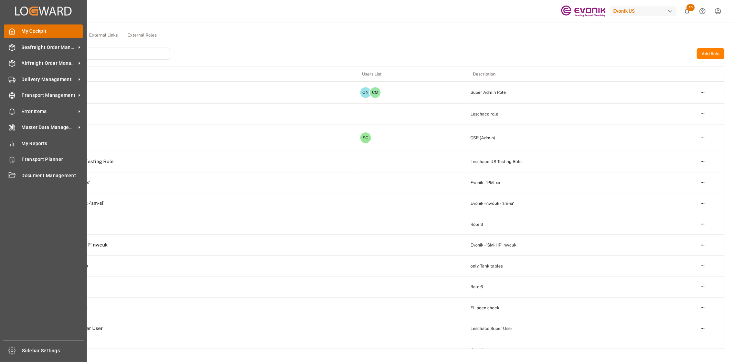
click at [16, 32] on div "My Cockpit My Cockpit" at bounding box center [43, 30] width 79 height 13
